Goal: Check status: Check status

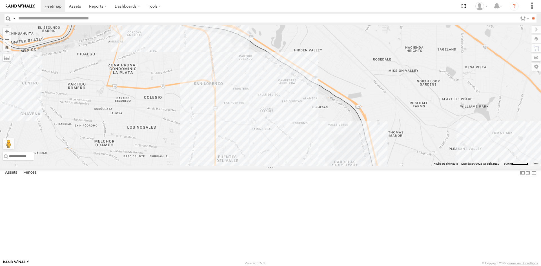
drag, startPoint x: 180, startPoint y: 85, endPoint x: 180, endPoint y: 111, distance: 25.9
click at [180, 111] on div "AN539297 AN57175 AN531651 015910001811580 AN530017 F2771" at bounding box center [270, 95] width 541 height 141
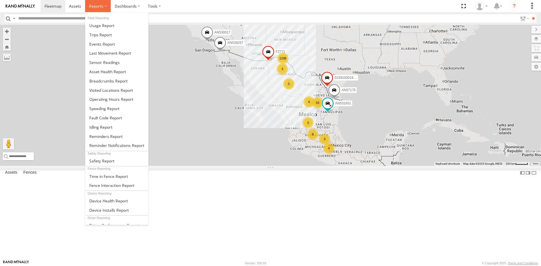
click at [94, 6] on span at bounding box center [96, 5] width 14 height 5
click at [107, 80] on span at bounding box center [108, 80] width 38 height 5
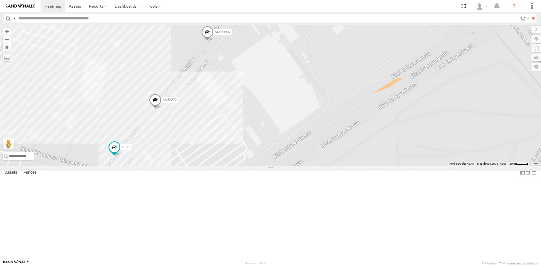
drag, startPoint x: 176, startPoint y: 208, endPoint x: 202, endPoint y: 167, distance: 48.3
click at [202, 166] on div "AN535590 AN533937 690 4000 599 8682 3489 AN534964 AN538378 AN539011 3150 AN5321…" at bounding box center [270, 95] width 541 height 141
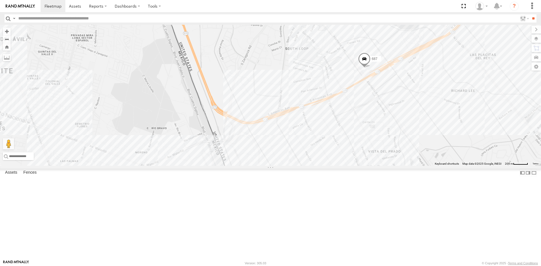
drag, startPoint x: 294, startPoint y: 153, endPoint x: 306, endPoint y: 132, distance: 24.2
click at [306, 134] on div "AN539297 AN57175 AN531651 015910001811580 AN530017 F2771 C6786 AN5310637 5938 1…" at bounding box center [270, 95] width 541 height 141
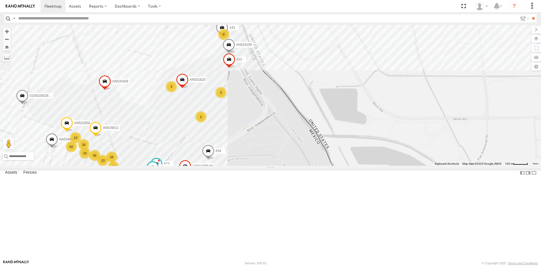
drag, startPoint x: 225, startPoint y: 126, endPoint x: 223, endPoint y: 199, distance: 73.1
click at [223, 166] on div "141 673 AN534964 AN539011 AN531858 AN535409 AN538226 458 623 2952 6310 AN534195…" at bounding box center [270, 95] width 541 height 141
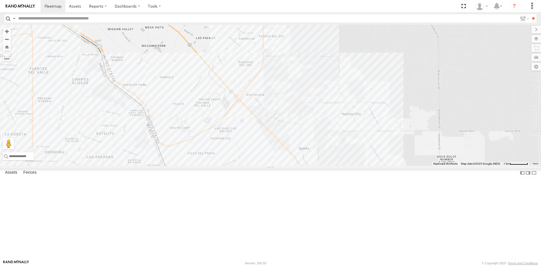
drag, startPoint x: 153, startPoint y: 189, endPoint x: 150, endPoint y: 173, distance: 15.7
click at [151, 166] on div "AN539297 AN57175 AN531651 015910001811580 AN530017 F2771 AN5310637 AN531677 AN5…" at bounding box center [270, 95] width 541 height 141
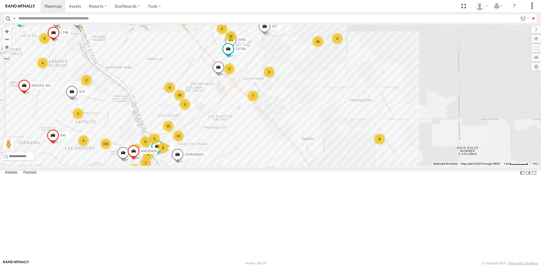
drag, startPoint x: 191, startPoint y: 206, endPoint x: 193, endPoint y: 182, distance: 24.1
click at [193, 166] on div "AN539297 AN57175 AN531651 015910001811580 AN530017 F2771 AN5310637 AN531677 AN5…" at bounding box center [270, 95] width 541 height 141
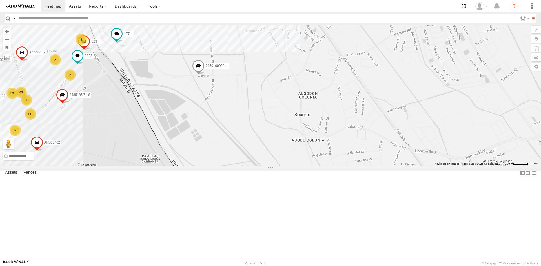
drag, startPoint x: 84, startPoint y: 153, endPoint x: 107, endPoint y: 169, distance: 27.7
click at [107, 166] on div "AN539297 AN57175 AN531651 015910001811580 AN530017 F2771 AN5310637 AN531677 AN5…" at bounding box center [270, 95] width 541 height 141
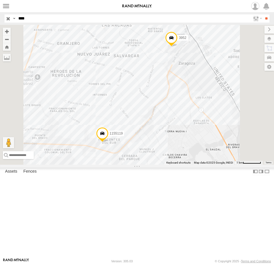
click at [0, 24] on html at bounding box center [137, 132] width 274 height 264
click at [263, 14] on input "**" at bounding box center [266, 18] width 6 height 8
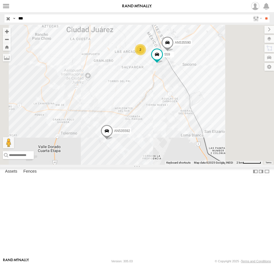
click at [0, 0] on div "Locales" at bounding box center [0, 0] width 0 height 0
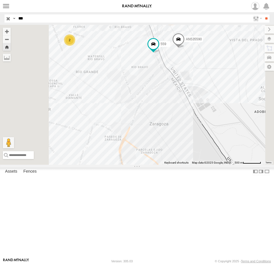
drag, startPoint x: 39, startPoint y: 18, endPoint x: -15, endPoint y: 18, distance: 53.8
click at [0, 18] on html at bounding box center [137, 132] width 274 height 264
type input "****"
click at [263, 14] on input "**" at bounding box center [266, 18] width 6 height 8
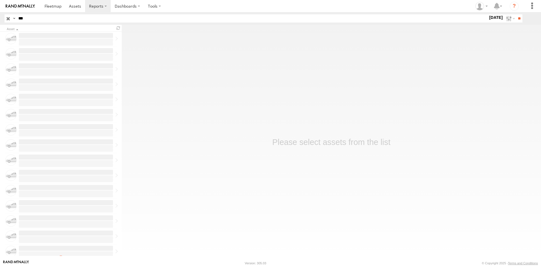
type input "***"
click at [516, 14] on input "**" at bounding box center [519, 18] width 6 height 8
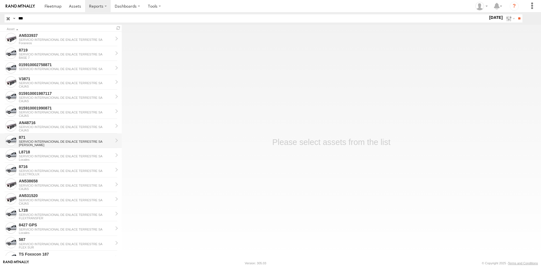
click at [35, 140] on div "SERVICIO INTERNACIONAL DE ENLACE TERRESTRE SA" at bounding box center [66, 141] width 94 height 3
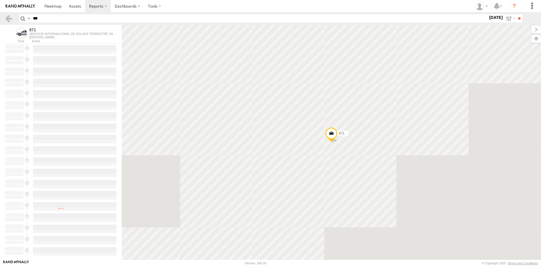
type input "**********"
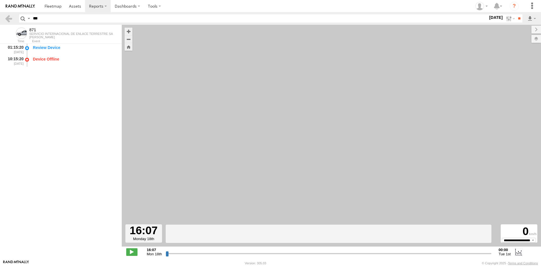
click at [491, 17] on label "[DATE]" at bounding box center [496, 17] width 16 height 6
click at [0, 0] on label at bounding box center [0, 0] width 0 height 0
click at [519, 18] on input "**" at bounding box center [519, 18] width 6 height 8
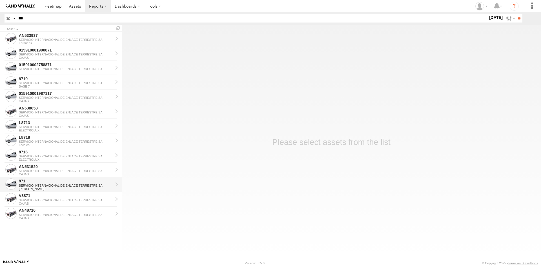
click at [21, 183] on div "871" at bounding box center [66, 181] width 94 height 5
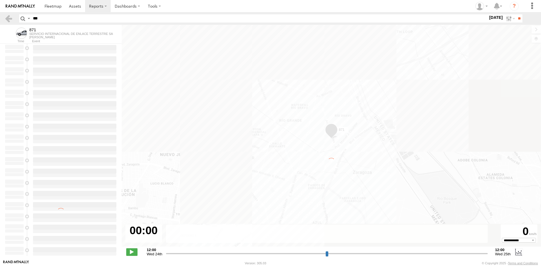
type input "**********"
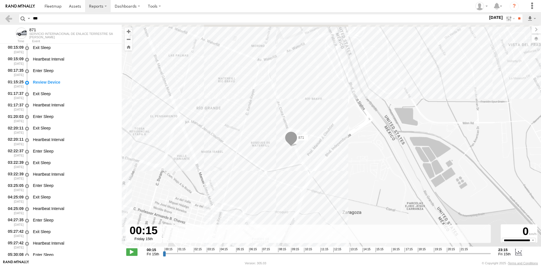
drag, startPoint x: 376, startPoint y: 131, endPoint x: 336, endPoint y: 172, distance: 58.0
click at [336, 172] on div "871" at bounding box center [331, 139] width 419 height 228
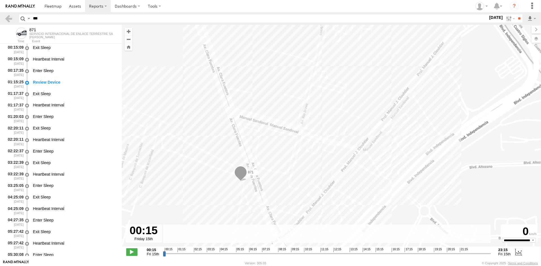
drag, startPoint x: 308, startPoint y: 154, endPoint x: 311, endPoint y: 137, distance: 16.6
click at [311, 139] on div "871" at bounding box center [331, 139] width 419 height 228
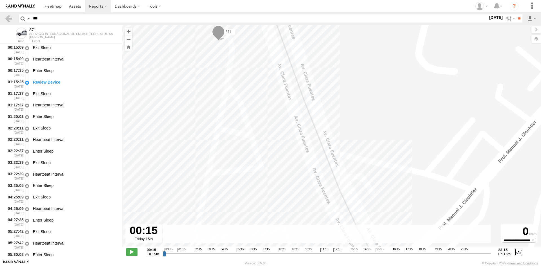
drag, startPoint x: 264, startPoint y: 85, endPoint x: 314, endPoint y: 123, distance: 62.8
click at [314, 123] on div "871" at bounding box center [331, 139] width 419 height 228
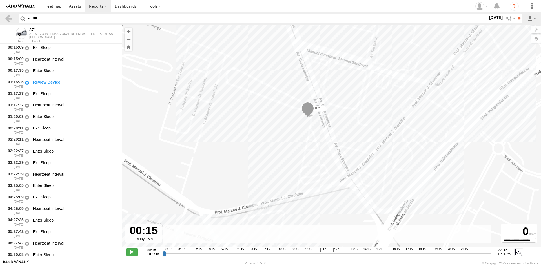
drag, startPoint x: 404, startPoint y: 156, endPoint x: 344, endPoint y: 131, distance: 65.3
click at [350, 133] on div "871" at bounding box center [331, 139] width 419 height 228
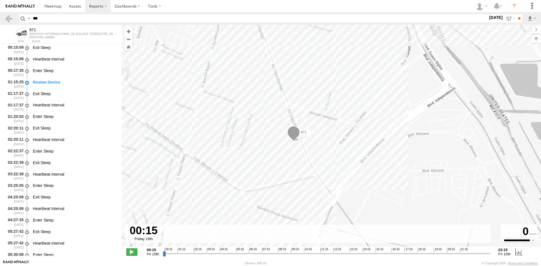
drag, startPoint x: 380, startPoint y: 129, endPoint x: 363, endPoint y: 171, distance: 45.4
click at [353, 162] on div "871" at bounding box center [331, 139] width 419 height 228
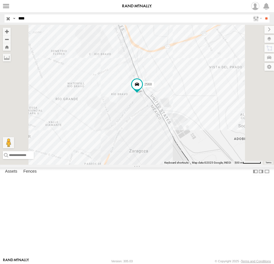
drag, startPoint x: 35, startPoint y: 20, endPoint x: 7, endPoint y: 17, distance: 28.0
click at [7, 17] on div "Search Query Asset ID Asset Label Registration Manufacturer Model VIN Job ID Dr…" at bounding box center [134, 18] width 258 height 8
type input "****"
click at [263, 14] on input "**" at bounding box center [266, 18] width 6 height 8
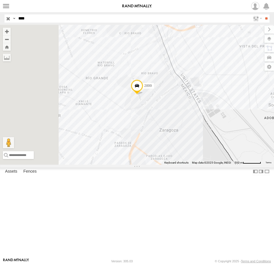
click at [0, 0] on div "FLEX SUR" at bounding box center [0, 0] width 0 height 0
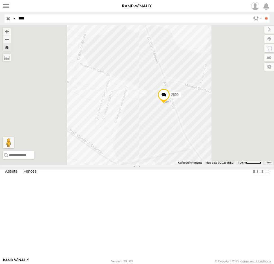
click at [170, 104] on span at bounding box center [164, 96] width 12 height 15
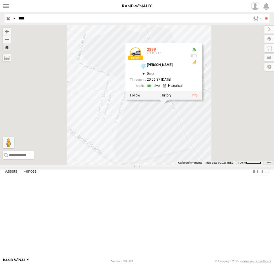
click at [156, 52] on link "2899" at bounding box center [151, 49] width 9 height 5
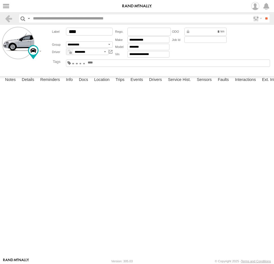
click at [0, 0] on span at bounding box center [0, 0] width 0 height 0
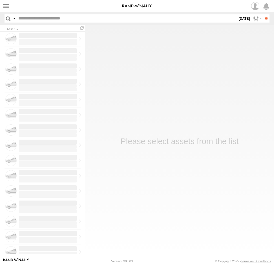
click at [50, 17] on input "text" at bounding box center [126, 18] width 221 height 8
type input "****"
click at [263, 14] on input "**" at bounding box center [266, 18] width 6 height 8
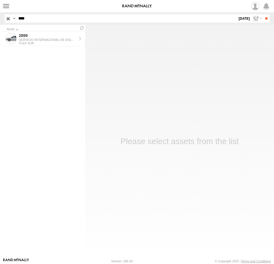
click at [239, 18] on label "[DATE]" at bounding box center [244, 18] width 13 height 8
click at [0, 0] on label at bounding box center [0, 0] width 0 height 0
click at [266, 16] on input "**" at bounding box center [266, 18] width 6 height 8
click at [42, 41] on div "SERVICIO INTERNACIONAL DE ENLACE TERRESTRE SA" at bounding box center [48, 39] width 58 height 3
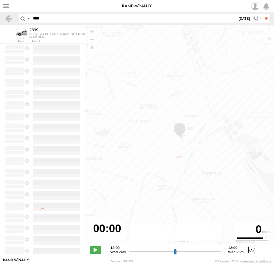
type input "**********"
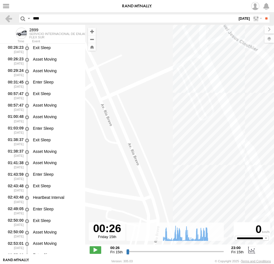
drag, startPoint x: 176, startPoint y: 108, endPoint x: 152, endPoint y: 164, distance: 61.3
click at [157, 154] on div "2899 08:15 Fri 08:58 Fri 09:23 Fri 09:28 Fri 11:49 Fri 11:49 Fri 11:58 Fri 12:0…" at bounding box center [179, 137] width 189 height 225
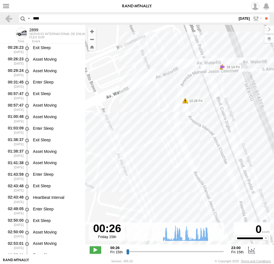
drag, startPoint x: 166, startPoint y: 130, endPoint x: 163, endPoint y: 122, distance: 8.3
click at [163, 123] on div "2899 08:15 Fri 08:58 Fri 09:23 Fri 09:28 Fri 11:49 Fri 11:49 Fri 11:58 Fri 12:0…" at bounding box center [179, 137] width 189 height 225
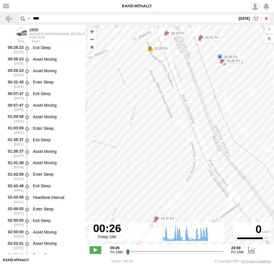
click at [176, 171] on div "2899 08:15 Fri 08:58 Fri 09:23 Fri 09:28 Fri 11:49 Fri 11:49 Fri 11:58 Fri 12:0…" at bounding box center [179, 137] width 189 height 225
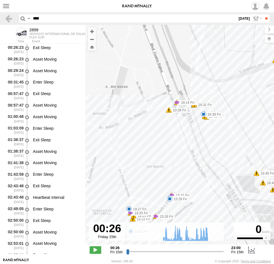
drag, startPoint x: 196, startPoint y: 151, endPoint x: 192, endPoint y: 154, distance: 5.0
click at [193, 157] on div "2899 08:15 Fri 08:58 Fri 09:23 Fri 09:28 Fri 11:49 Fri 11:49 Fri 11:58 Fri 12:0…" at bounding box center [179, 137] width 189 height 225
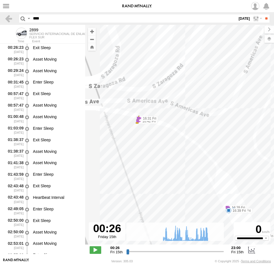
drag, startPoint x: 189, startPoint y: 131, endPoint x: 221, endPoint y: 70, distance: 69.1
click at [222, 78] on div "2899 08:15 Fri 08:58 Fri 09:23 Fri 09:28 Fri 11:49 Fri 11:49 Fri 11:58 Fri 12:0…" at bounding box center [179, 137] width 189 height 225
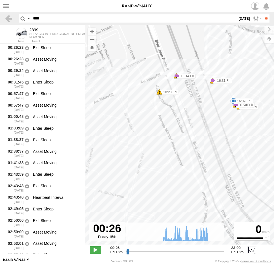
drag, startPoint x: 170, startPoint y: 146, endPoint x: 215, endPoint y: 62, distance: 95.7
click at [218, 75] on div "2899 08:15 Fri 08:58 Fri 09:23 Fri 09:28 Fri 11:49 Fri 11:49 Fri 11:58 Fri 12:0…" at bounding box center [179, 137] width 189 height 225
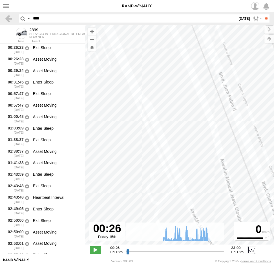
drag, startPoint x: 142, startPoint y: 120, endPoint x: 163, endPoint y: 190, distance: 73.1
click at [163, 190] on div "2899 08:15 Fri 08:58 Fri 09:23 Fri 09:28 Fri 11:49 Fri 11:49 Fri 11:58 Fri 12:0…" at bounding box center [179, 137] width 189 height 225
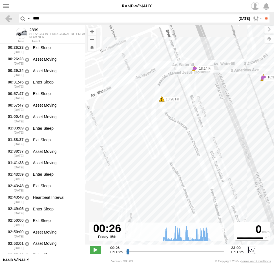
drag, startPoint x: 166, startPoint y: 170, endPoint x: 171, endPoint y: 105, distance: 65.0
click at [170, 109] on div "2899 08:15 Fri 08:58 Fri 09:23 Fri 09:28 Fri 11:49 Fri 11:49 Fri 11:58 Fri 12:0…" at bounding box center [179, 137] width 189 height 225
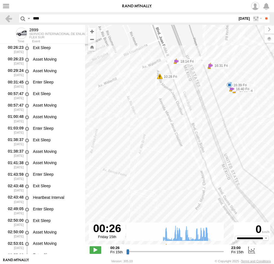
drag, startPoint x: 215, startPoint y: 117, endPoint x: 178, endPoint y: 153, distance: 52.0
click at [178, 153] on div "2899 08:15 Fri 08:58 Fri 09:23 Fri 09:28 Fri 11:49 Fri 11:49 Fri 11:58 Fri 12:0…" at bounding box center [179, 137] width 189 height 225
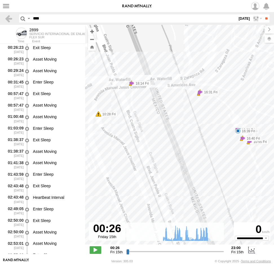
drag, startPoint x: 146, startPoint y: 131, endPoint x: 169, endPoint y: 108, distance: 32.3
click at [167, 110] on div "2899 08:15 Fri 08:58 Fri 09:23 Fri 09:28 Fri 11:49 Fri 11:49 Fri 11:58 Fri 12:0…" at bounding box center [179, 137] width 189 height 225
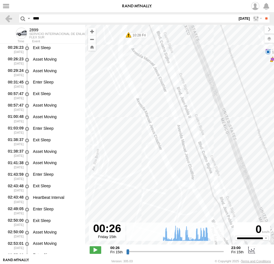
drag, startPoint x: 162, startPoint y: 158, endPoint x: 162, endPoint y: 111, distance: 47.1
click at [160, 118] on div "2899 08:15 Fri 08:58 Fri 09:23 Fri 09:28 Fri 11:49 Fri 11:49 Fri 11:58 Fri 12:0…" at bounding box center [179, 137] width 189 height 225
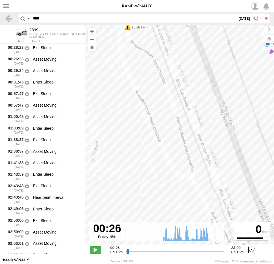
drag, startPoint x: 177, startPoint y: 167, endPoint x: 163, endPoint y: 103, distance: 65.3
click at [163, 103] on div "2899 08:15 Fri 08:58 Fri 09:23 Fri 09:28 Fri 11:49 Fri 11:49 Fri 11:58 Fri 12:0…" at bounding box center [179, 137] width 189 height 225
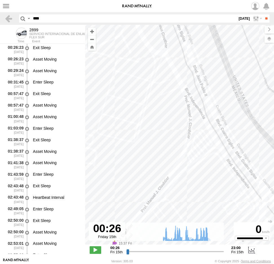
drag, startPoint x: 165, startPoint y: 128, endPoint x: 182, endPoint y: 94, distance: 38.1
click at [181, 95] on div "2899 08:15 Fri 08:58 Fri 09:23 Fri 09:28 Fri 11:49 Fri 11:49 Fri 11:58 Fri 12:0…" at bounding box center [179, 137] width 189 height 225
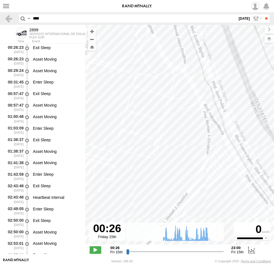
drag, startPoint x: 207, startPoint y: 149, endPoint x: 203, endPoint y: 189, distance: 39.7
click at [207, 199] on div "2899 08:15 Fri 08:58 Fri 09:23 Fri 09:28 Fri 11:49 Fri 11:49 Fri 11:58 Fri 12:0…" at bounding box center [179, 137] width 189 height 225
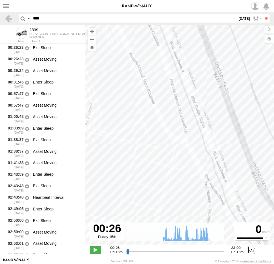
drag, startPoint x: 187, startPoint y: 152, endPoint x: 185, endPoint y: 185, distance: 33.0
click at [185, 185] on div "2899 08:15 Fri 08:58 Fri 09:23 Fri 09:28 Fri 11:49 Fri 11:49 Fri 11:58 Fri 12:0…" at bounding box center [179, 137] width 189 height 225
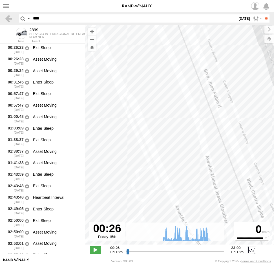
drag, startPoint x: 153, startPoint y: 125, endPoint x: 169, endPoint y: 211, distance: 87.9
click at [169, 211] on div "2899 08:15 Fri 08:58 Fri 09:23 Fri 09:28 Fri 11:49 Fri 11:49 Fri 11:58 Fri 12:0…" at bounding box center [179, 137] width 189 height 225
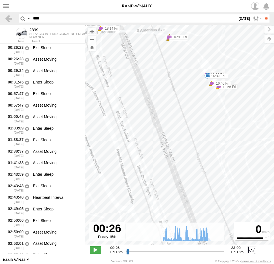
drag, startPoint x: 192, startPoint y: 153, endPoint x: 219, endPoint y: 125, distance: 38.9
click at [222, 127] on div "2899 08:15 Fri 08:58 Fri 09:23 Fri 09:28 Fri 11:49 Fri 11:49 Fri 11:58 Fri 12:0…" at bounding box center [179, 137] width 189 height 225
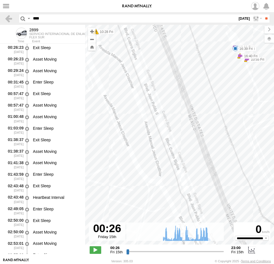
drag, startPoint x: 189, startPoint y: 138, endPoint x: 213, endPoint y: 99, distance: 45.4
click at [213, 99] on div "2899 08:15 Fri 08:58 Fri 09:23 Fri 09:28 Fri 11:49 Fri 11:49 Fri 11:58 Fri 12:0…" at bounding box center [179, 137] width 189 height 225
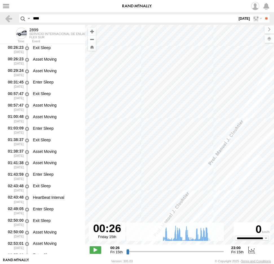
drag, startPoint x: 212, startPoint y: 172, endPoint x: 196, endPoint y: 191, distance: 24.0
click at [196, 191] on div "2899 08:15 Fri 08:58 Fri 09:23 Fri 09:28 Fri 11:49 Fri 11:49 Fri 11:58 Fri 12:0…" at bounding box center [179, 137] width 189 height 225
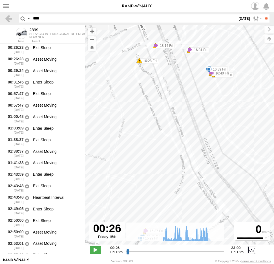
drag, startPoint x: 202, startPoint y: 138, endPoint x: 197, endPoint y: 142, distance: 6.8
click at [202, 139] on div "2899 08:15 Fri 08:58 Fri 09:23 Fri 09:28 Fri 11:49 Fri 11:49 Fri 11:58 Fri 12:0…" at bounding box center [179, 137] width 189 height 225
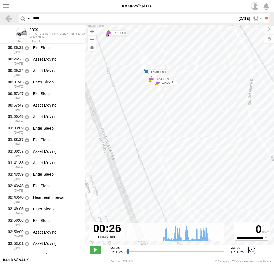
drag, startPoint x: 106, startPoint y: 135, endPoint x: 156, endPoint y: 102, distance: 60.2
click at [156, 102] on div "2899 08:15 Fri 08:58 Fri 09:23 Fri 09:28 Fri 11:49 Fri 11:49 Fri 11:58 Fri 12:0…" at bounding box center [179, 137] width 189 height 225
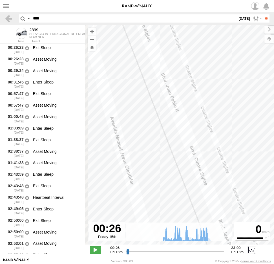
drag, startPoint x: 176, startPoint y: 147, endPoint x: 210, endPoint y: 194, distance: 58.1
click at [210, 194] on div "2899 08:15 Fri 08:58 Fri 09:23 Fri 09:28 Fri 11:49 Fri 11:49 Fri 11:58 Fri 12:0…" at bounding box center [179, 137] width 189 height 225
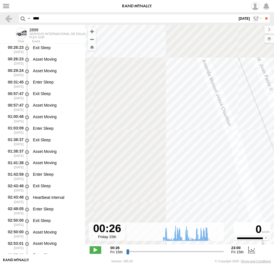
drag, startPoint x: 183, startPoint y: 181, endPoint x: 243, endPoint y: 210, distance: 66.4
click at [243, 210] on div "2899 08:15 Fri 08:58 Fri 09:23 Fri 09:28 Fri 11:49 Fri 11:49 Fri 11:58 Fri 12:0…" at bounding box center [179, 137] width 189 height 225
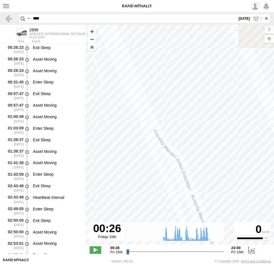
drag, startPoint x: 231, startPoint y: 138, endPoint x: 210, endPoint y: 200, distance: 65.3
click at [210, 200] on div "2899 08:15 Fri 08:58 Fri 09:23 Fri 09:28 Fri 11:49 Fri 11:49 Fri 11:58 Fri 12:0…" at bounding box center [179, 137] width 189 height 225
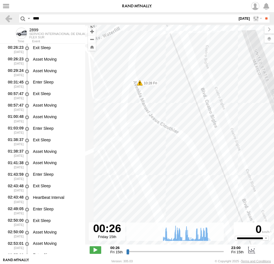
drag, startPoint x: 171, startPoint y: 96, endPoint x: 169, endPoint y: 74, distance: 21.9
click at [169, 79] on div "2899 08:15 Fri 08:58 Fri 09:23 Fri 09:28 Fri 11:49 Fri 11:49 Fri 11:58 Fri 12:0…" at bounding box center [179, 137] width 189 height 225
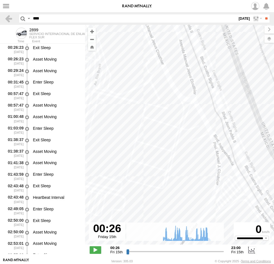
drag, startPoint x: 231, startPoint y: 211, endPoint x: 214, endPoint y: 158, distance: 55.2
click at [214, 161] on div "2899 08:15 Fri 08:58 Fri 09:23 Fri 09:28 Fri 11:49 Fri 11:49 Fri 11:58 Fri 12:0…" at bounding box center [179, 137] width 189 height 225
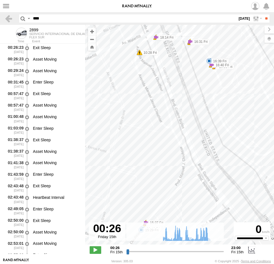
drag, startPoint x: 156, startPoint y: 147, endPoint x: 163, endPoint y: 170, distance: 24.3
click at [163, 170] on div "2899 08:15 Fri 08:58 Fri 09:23 Fri 09:28 Fri 11:49 Fri 11:49 Fri 11:58 Fri 12:0…" at bounding box center [179, 137] width 189 height 225
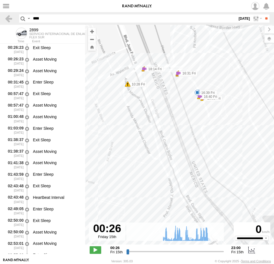
drag, startPoint x: 100, startPoint y: 127, endPoint x: 96, endPoint y: 152, distance: 26.0
click at [91, 158] on div "2899 08:15 Fri 08:58 Fri 09:23 Fri 09:28 Fri 11:49 Fri 11:49 Fri 11:58 Fri 12:0…" at bounding box center [179, 137] width 189 height 225
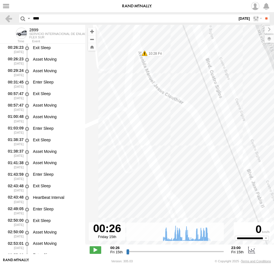
drag, startPoint x: 135, startPoint y: 85, endPoint x: 136, endPoint y: 151, distance: 65.7
click at [136, 151] on div "2899 08:15 Fri 08:58 Fri 09:23 Fri 09:28 Fri 11:49 Fri 11:49 Fri 11:58 Fri 12:0…" at bounding box center [179, 137] width 189 height 225
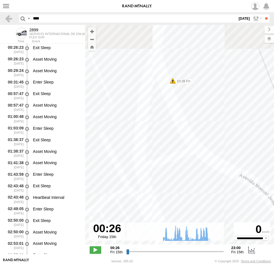
drag, startPoint x: 183, startPoint y: 142, endPoint x: 193, endPoint y: 207, distance: 65.6
click at [193, 207] on div "2899 08:15 Fri 08:58 Fri 09:23 Fri 09:28 Fri 11:49 Fri 11:49 Fri 11:58 Fri 12:0…" at bounding box center [179, 137] width 189 height 225
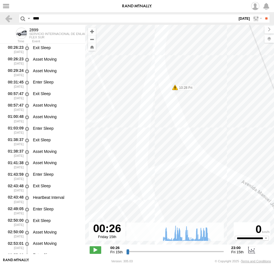
drag, startPoint x: 59, startPoint y: 18, endPoint x: 30, endPoint y: 19, distance: 29.3
click at [30, 19] on div "Search Query Asset ID Asset Label Registration Manufacturer Model VIN Job ID OOS" at bounding box center [141, 18] width 244 height 8
click at [0, 0] on span at bounding box center [0, 0] width 0 height 0
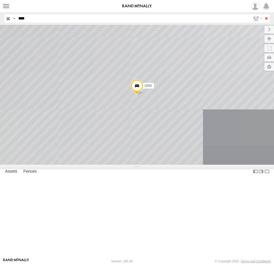
drag, startPoint x: 0, startPoint y: 0, endPoint x: 6, endPoint y: 19, distance: 20.1
click at [6, 19] on div "Search Query Asset ID Asset Label Registration Manufacturer Model VIN Job ID Dr…" at bounding box center [134, 18] width 258 height 8
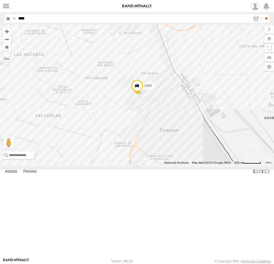
type input "****"
click at [263, 14] on input "**" at bounding box center [266, 18] width 6 height 8
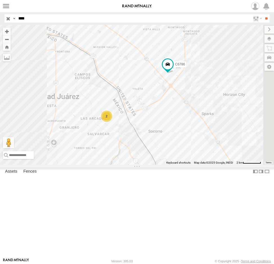
click at [0, 0] on span at bounding box center [0, 0] width 0 height 0
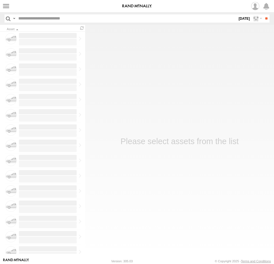
click at [32, 18] on input "text" at bounding box center [126, 18] width 221 height 8
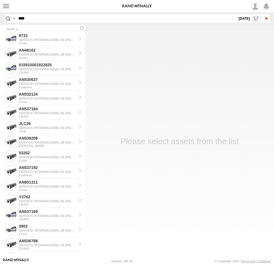
type input "****"
click at [263, 14] on input "**" at bounding box center [266, 18] width 6 height 8
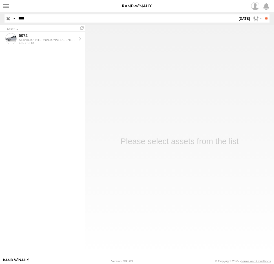
click at [242, 20] on label "18 Aug 25" at bounding box center [244, 18] width 13 height 8
click at [0, 0] on label at bounding box center [0, 0] width 0 height 0
click at [264, 19] on input "**" at bounding box center [266, 18] width 6 height 8
click at [39, 34] on div "5072" at bounding box center [48, 35] width 58 height 5
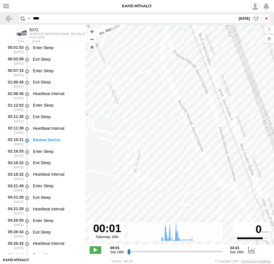
drag, startPoint x: 191, startPoint y: 153, endPoint x: 182, endPoint y: 86, distance: 68.0
click at [182, 87] on div "5072 08:17 Sat 08:27 Sat 08:32 Sat 08:33 Sat 08:59 Sat 09:09 Sat 09:11 Sat 09:2…" at bounding box center [179, 137] width 189 height 225
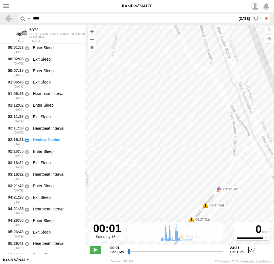
drag, startPoint x: 207, startPoint y: 151, endPoint x: 158, endPoint y: 74, distance: 90.8
click at [163, 85] on div "5072 08:17 Sat 08:27 Sat 08:32 Sat 08:33 Sat 08:59 Sat 09:09 Sat 09:11 Sat 09:2…" at bounding box center [179, 137] width 189 height 225
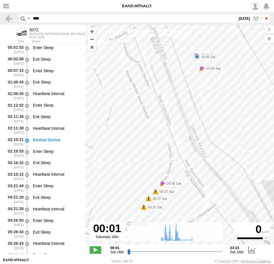
drag, startPoint x: 210, startPoint y: 63, endPoint x: 212, endPoint y: 165, distance: 101.5
click at [212, 164] on div "5072 08:17 Sat 08:27 Sat 08:32 Sat 08:33 Sat 08:59 Sat 09:09 Sat 09:11 Sat 09:2…" at bounding box center [179, 137] width 189 height 225
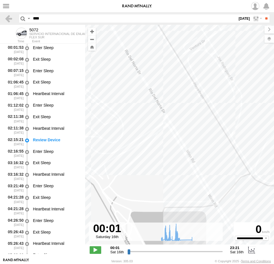
drag, startPoint x: 238, startPoint y: 205, endPoint x: 227, endPoint y: 147, distance: 59.7
click at [226, 148] on div "5072 08:17 Sat 08:27 Sat 08:32 Sat 08:33 Sat 08:59 Sat 09:09 Sat 09:11 Sat 09:2…" at bounding box center [179, 137] width 189 height 225
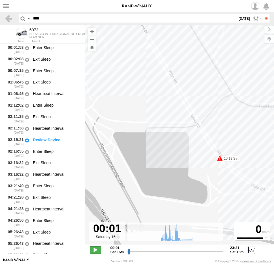
click at [96, 249] on span at bounding box center [95, 249] width 11 height 7
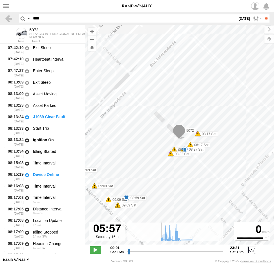
scroll to position [334, 0]
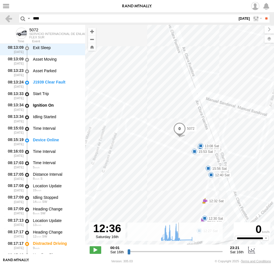
drag, startPoint x: 130, startPoint y: 251, endPoint x: 178, endPoint y: 255, distance: 48.9
click at [178, 254] on input "range" at bounding box center [174, 251] width 95 height 5
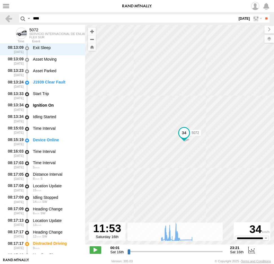
click at [176, 253] on input "range" at bounding box center [174, 251] width 95 height 5
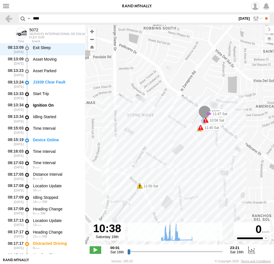
drag, startPoint x: 177, startPoint y: 253, endPoint x: 171, endPoint y: 253, distance: 6.2
click at [171, 253] on input "range" at bounding box center [174, 251] width 95 height 5
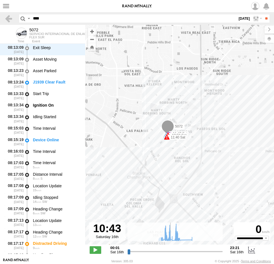
drag, startPoint x: 150, startPoint y: 195, endPoint x: 177, endPoint y: 114, distance: 84.9
click at [176, 120] on div "5072 08:17 Sat 08:27 Sat 08:32 Sat 08:33 Sat 08:59 Sat 09:09 Sat 09:11 Sat 09:2…" at bounding box center [179, 137] width 189 height 225
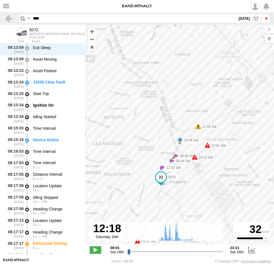
drag, startPoint x: 44, startPoint y: 17, endPoint x: 26, endPoint y: 14, distance: 18.3
click at [24, 17] on div "Search Query Asset ID Asset Label Registration Manufacturer Model VIN Job ID OOS" at bounding box center [141, 18] width 244 height 8
type input "**********"
type input "*"
type input "**********"
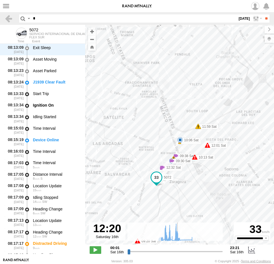
type input "**"
type input "**********"
type input "***"
type input "**********"
type input "****"
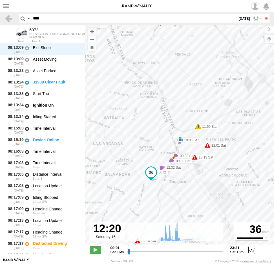
type input "**********"
type input "****"
click at [263, 14] on input "**" at bounding box center [266, 18] width 6 height 8
type input "**********"
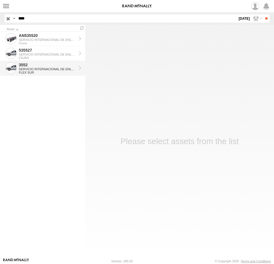
click at [36, 68] on div "SERVICIO INTERNACIONAL DE ENLACE TERRESTRE SA" at bounding box center [48, 68] width 58 height 3
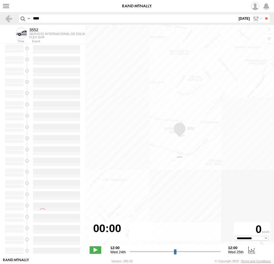
type input "**********"
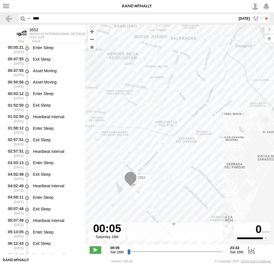
drag, startPoint x: 202, startPoint y: 140, endPoint x: 184, endPoint y: 174, distance: 38.6
click at [184, 174] on div "3552" at bounding box center [179, 137] width 189 height 225
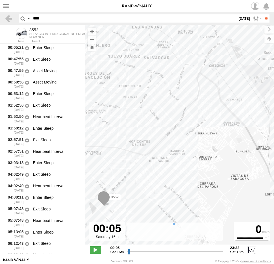
click at [0, 0] on span at bounding box center [0, 0] width 0 height 0
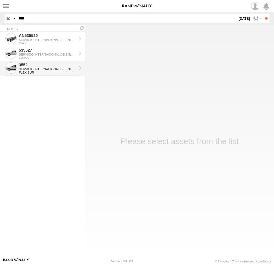
click at [43, 67] on div "3552" at bounding box center [48, 64] width 58 height 5
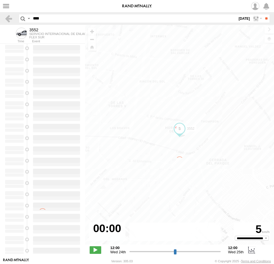
type input "**********"
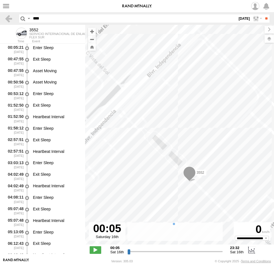
click at [158, 128] on div "3552" at bounding box center [179, 137] width 189 height 225
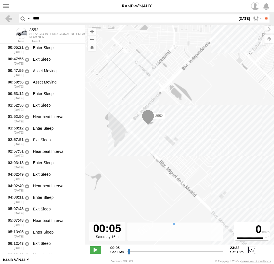
drag, startPoint x: 161, startPoint y: 131, endPoint x: 184, endPoint y: 181, distance: 54.6
click at [184, 181] on div "3552" at bounding box center [179, 137] width 189 height 225
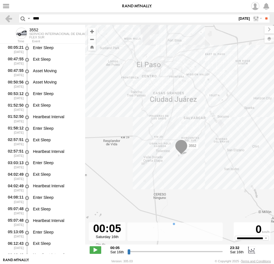
drag, startPoint x: 49, startPoint y: 18, endPoint x: 13, endPoint y: 20, distance: 36.4
click at [13, 20] on header "Search Query Asset ID Asset Label Registration Manufacturer Model VIN Job ID **…" at bounding box center [137, 18] width 274 height 13
type input "***"
click at [263, 14] on input "**" at bounding box center [266, 18] width 6 height 8
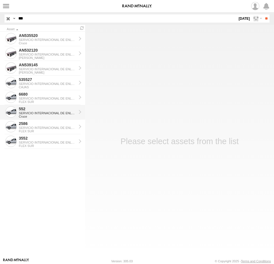
click at [36, 116] on div "Cruce" at bounding box center [48, 116] width 58 height 3
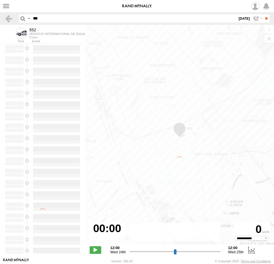
type input "**********"
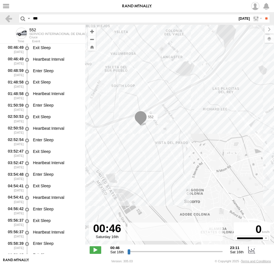
drag, startPoint x: 140, startPoint y: 129, endPoint x: 180, endPoint y: 112, distance: 43.6
click at [174, 115] on div "552" at bounding box center [179, 137] width 189 height 225
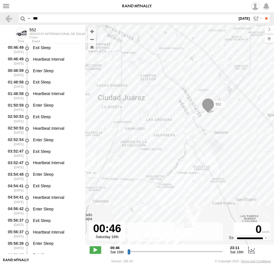
drag, startPoint x: 138, startPoint y: 159, endPoint x: 181, endPoint y: 143, distance: 45.3
click at [181, 143] on div "552" at bounding box center [179, 137] width 189 height 225
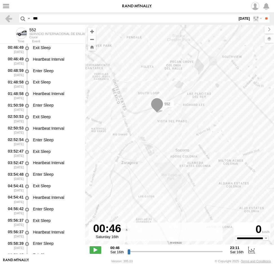
drag, startPoint x: 172, startPoint y: 145, endPoint x: 190, endPoint y: 141, distance: 18.9
click at [190, 142] on div "552" at bounding box center [179, 137] width 189 height 225
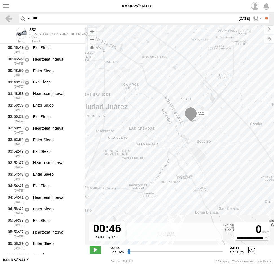
drag, startPoint x: 131, startPoint y: 148, endPoint x: 160, endPoint y: 135, distance: 31.1
click at [160, 135] on div "552" at bounding box center [179, 137] width 189 height 225
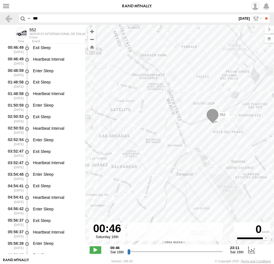
drag, startPoint x: 199, startPoint y: 154, endPoint x: 204, endPoint y: 101, distance: 53.6
click at [204, 101] on div "552" at bounding box center [179, 137] width 189 height 225
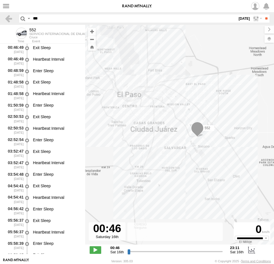
drag, startPoint x: 191, startPoint y: 151, endPoint x: 210, endPoint y: 138, distance: 23.0
click at [210, 138] on div "552" at bounding box center [179, 137] width 189 height 225
